Goal: Task Accomplishment & Management: Use online tool/utility

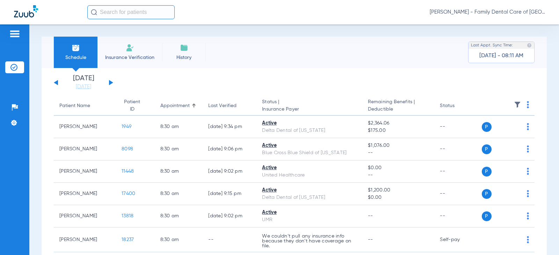
click at [111, 80] on div "[DATE] [DATE] [DATE] [DATE] [DATE] [DATE] [DATE] [DATE] [DATE] [DATE] [DATE] [D…" at bounding box center [83, 82] width 59 height 15
click at [110, 83] on button at bounding box center [111, 82] width 4 height 5
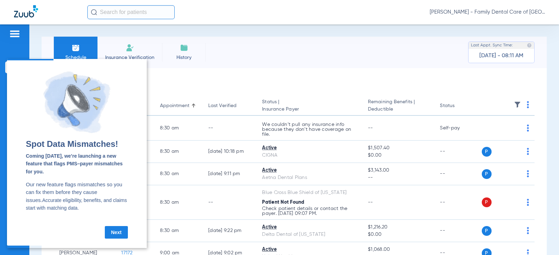
click at [120, 236] on link "Next" at bounding box center [116, 232] width 23 height 13
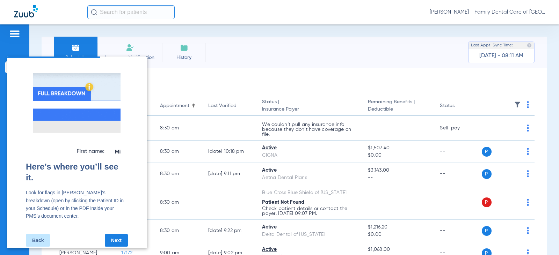
click at [121, 235] on link "Next" at bounding box center [116, 241] width 23 height 13
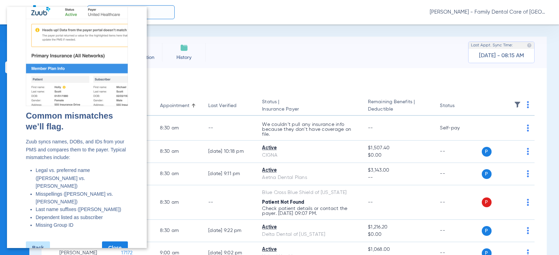
scroll to position [18, 0]
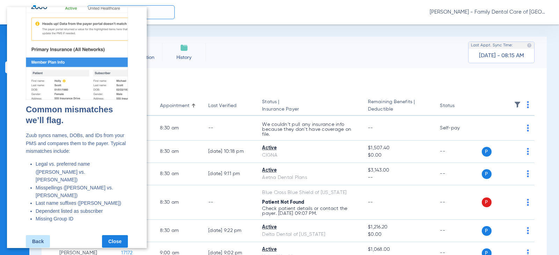
click at [117, 236] on link "Close" at bounding box center [115, 242] width 26 height 13
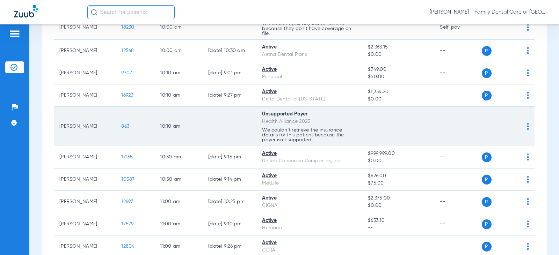
scroll to position [350, 0]
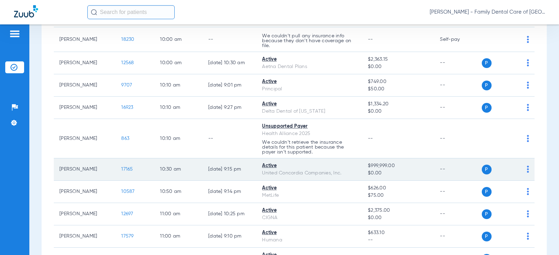
click at [409, 176] on span "$0.00" at bounding box center [398, 173] width 61 height 7
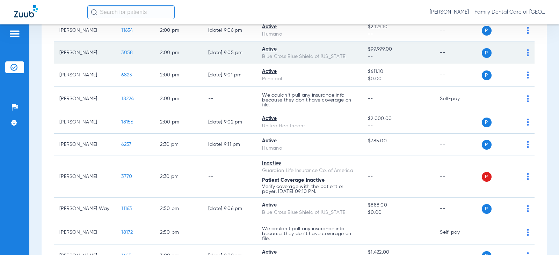
scroll to position [839, 0]
